Goal: Transaction & Acquisition: Download file/media

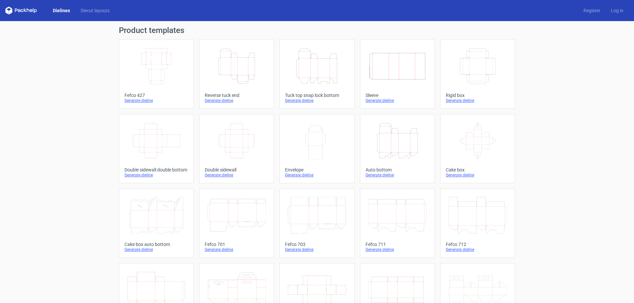
click at [228, 85] on div "Height Depth Width" at bounding box center [237, 66] width 64 height 42
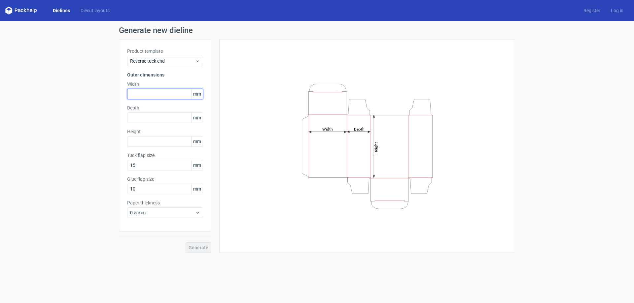
click at [153, 92] on input "text" at bounding box center [165, 94] width 76 height 11
type input "97"
type input "41"
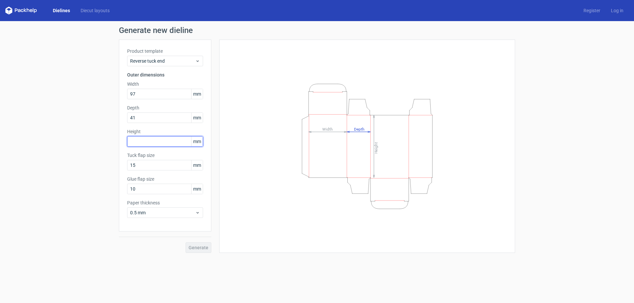
click at [155, 145] on input "text" at bounding box center [165, 141] width 76 height 11
type input "107"
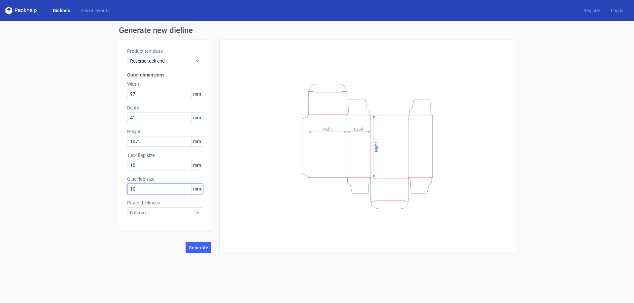
drag, startPoint x: 139, startPoint y: 191, endPoint x: 123, endPoint y: 192, distance: 16.2
click at [123, 192] on div "Product template Reverse tuck end Outer dimensions Width 97 mm Depth 41 mm Heig…" at bounding box center [165, 136] width 92 height 192
type input "15"
click at [159, 238] on div "Generate" at bounding box center [165, 242] width 92 height 21
click at [195, 248] on span "Generate" at bounding box center [198, 248] width 20 height 5
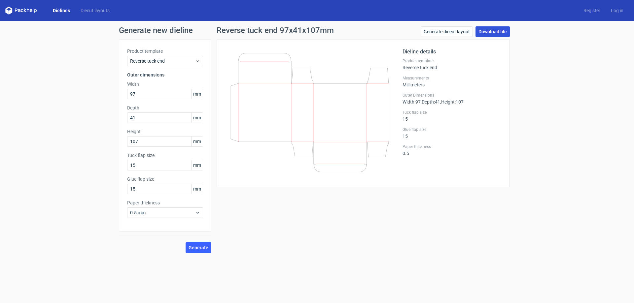
click at [485, 30] on link "Download file" at bounding box center [492, 31] width 34 height 11
